Goal: Task Accomplishment & Management: Manage account settings

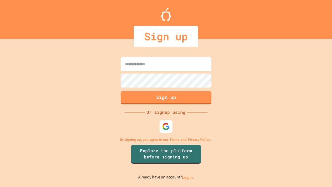
click at [188, 177] on link "Log in." at bounding box center [188, 176] width 12 height 5
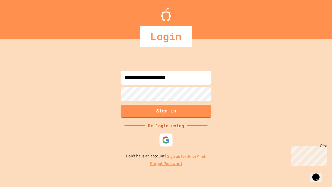
type input "**********"
